Goal: Task Accomplishment & Management: Manage account settings

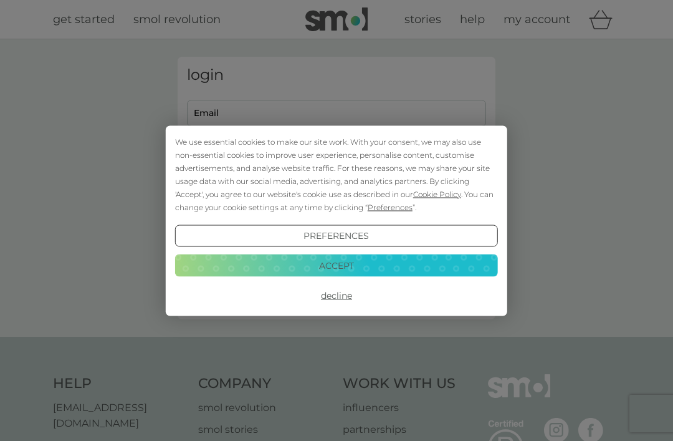
click at [336, 297] on button "Decline" at bounding box center [336, 295] width 323 height 22
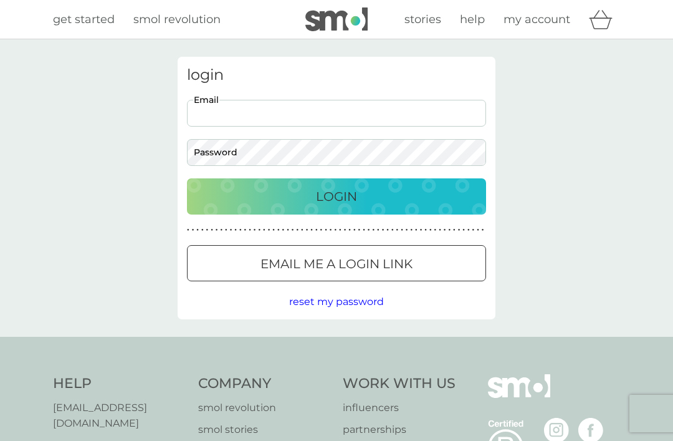
type input "[PERSON_NAME][EMAIL_ADDRESS][DOMAIN_NAME]"
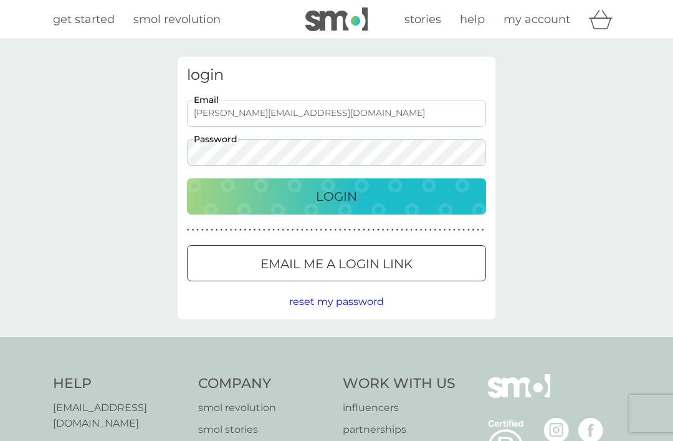
click at [337, 196] on button "Login" at bounding box center [336, 196] width 299 height 36
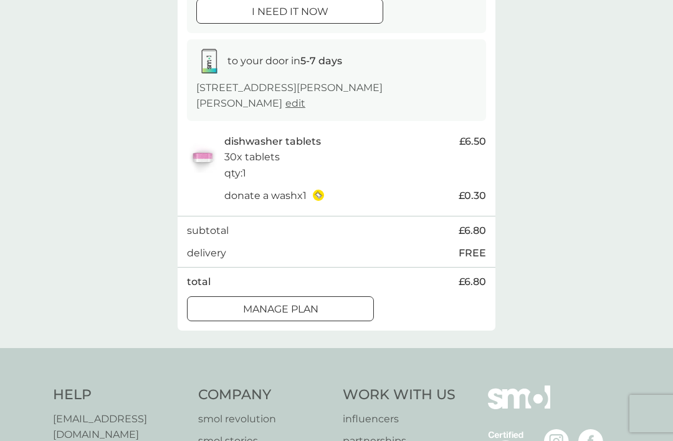
scroll to position [178, 0]
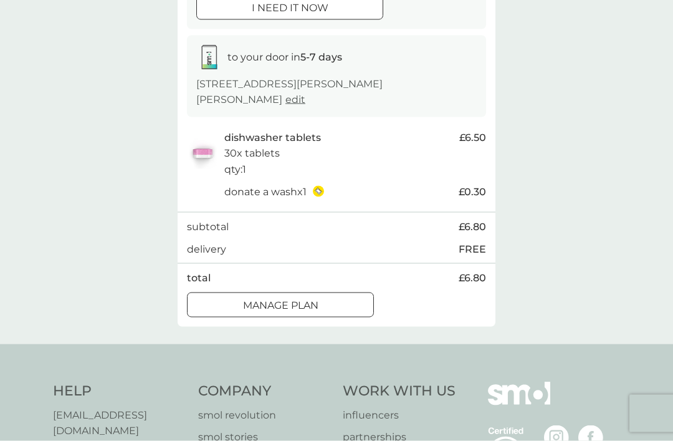
click at [287, 299] on div at bounding box center [280, 305] width 45 height 13
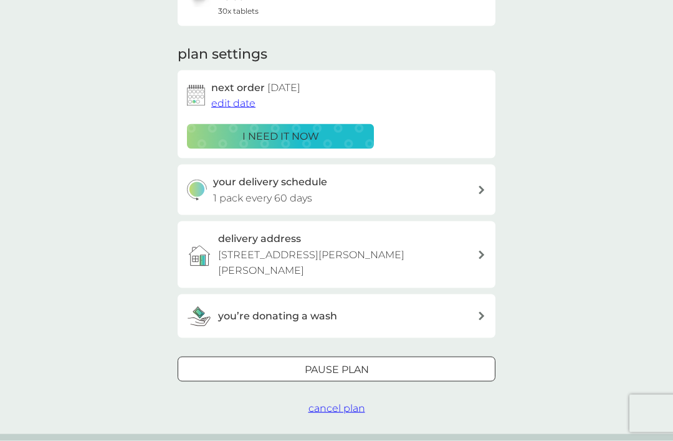
scroll to position [142, 0]
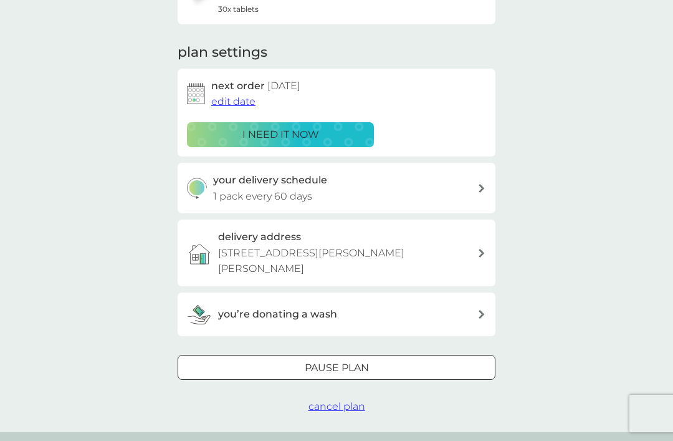
click at [328, 361] on div at bounding box center [336, 367] width 45 height 13
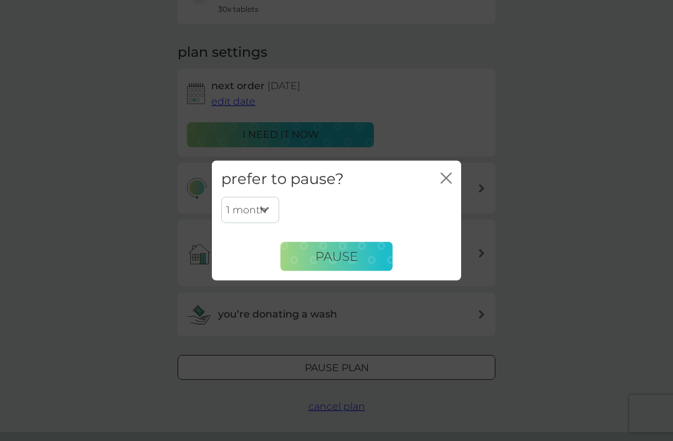
click at [270, 221] on select "1 month 2 months 3 months 4 months 5 months 6 months" at bounding box center [250, 210] width 58 height 26
select select "2"
click at [339, 264] on span "Pause" at bounding box center [336, 256] width 42 height 15
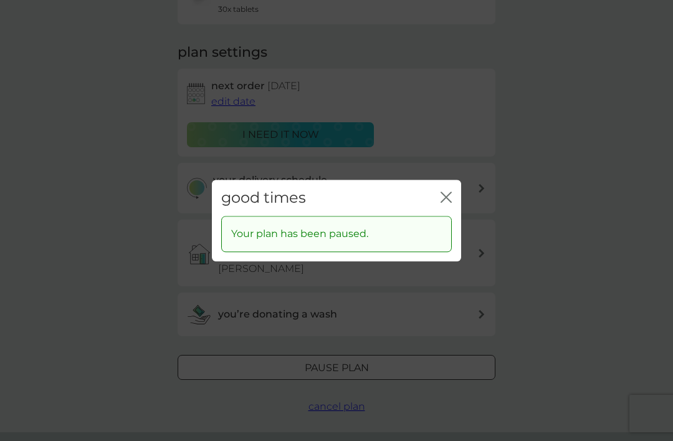
click at [454, 212] on div "good times close" at bounding box center [336, 198] width 249 height 37
click at [445, 202] on icon "close" at bounding box center [443, 197] width 5 height 10
